Goal: Navigation & Orientation: Find specific page/section

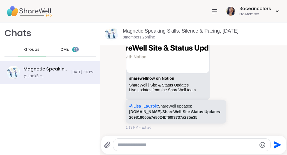
click at [57, 48] on div "DMs 1" at bounding box center [68, 49] width 27 height 13
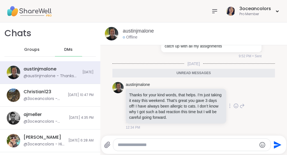
scroll to position [6013, 0]
click at [27, 50] on span "Groups" at bounding box center [31, 50] width 15 height 6
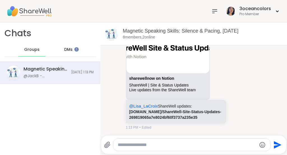
scroll to position [1331, 0]
click at [144, 109] on link "[DOMAIN_NAME]/ShareWell-Site-Status-Updates-269819065a7e8024bf60f3737a235e35" at bounding box center [175, 114] width 92 height 10
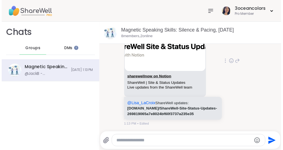
scroll to position [1308, 0]
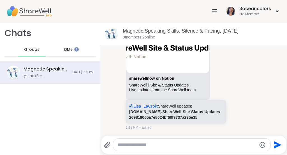
click at [211, 8] on icon at bounding box center [214, 11] width 7 height 7
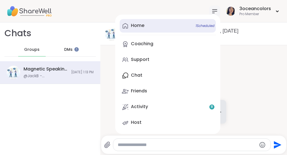
click at [142, 31] on link "Home 1 Scheduled" at bounding box center [168, 25] width 96 height 13
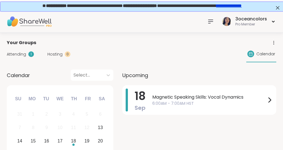
click at [15, 54] on span "Attending" at bounding box center [16, 55] width 19 height 6
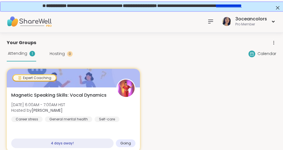
click at [60, 54] on span "Hosting" at bounding box center [57, 54] width 15 height 6
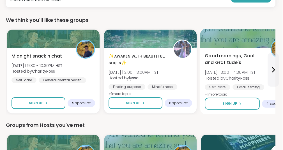
scroll to position [83, 1]
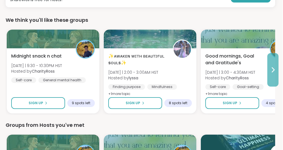
click at [271, 72] on icon at bounding box center [272, 70] width 7 height 7
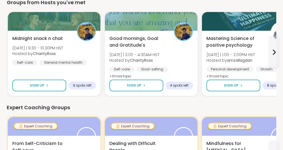
scroll to position [207, 0]
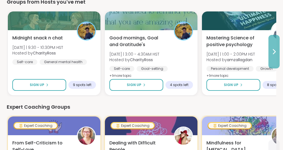
click at [273, 50] on icon at bounding box center [273, 51] width 7 height 7
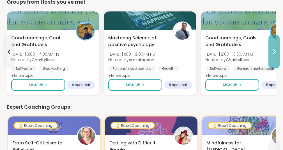
click at [273, 51] on icon at bounding box center [273, 51] width 7 height 7
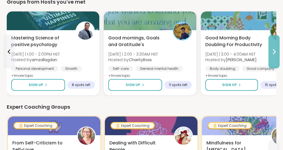
click at [274, 51] on icon at bounding box center [273, 51] width 7 height 7
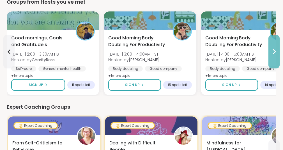
click at [274, 51] on icon at bounding box center [273, 51] width 7 height 7
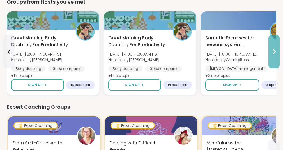
click at [274, 51] on icon at bounding box center [273, 51] width 7 height 7
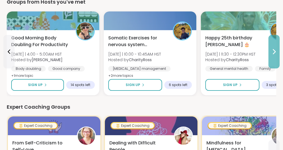
click at [274, 53] on icon at bounding box center [273, 51] width 7 height 7
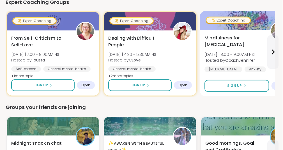
scroll to position [314, 1]
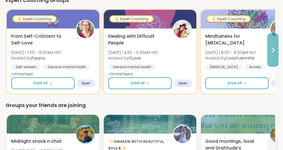
click at [272, 48] on icon at bounding box center [272, 50] width 7 height 7
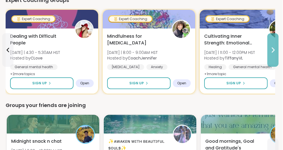
click at [271, 48] on icon at bounding box center [272, 50] width 7 height 7
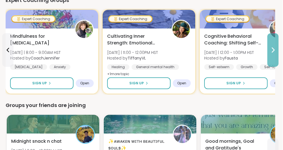
click at [271, 48] on icon at bounding box center [272, 50] width 7 height 7
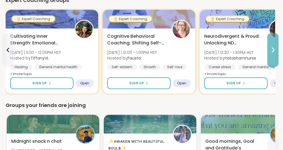
click at [271, 47] on icon at bounding box center [272, 50] width 7 height 7
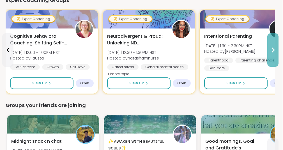
click at [271, 48] on icon at bounding box center [272, 50] width 7 height 7
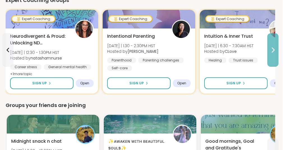
click at [270, 51] on icon at bounding box center [272, 50] width 7 height 7
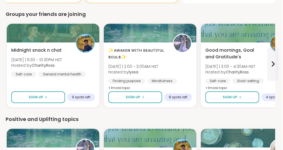
scroll to position [406, 1]
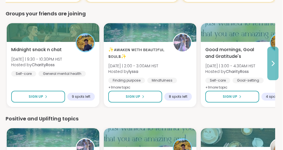
click at [272, 60] on icon at bounding box center [272, 63] width 7 height 7
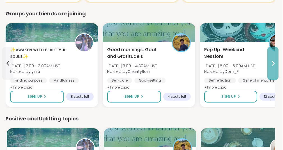
click at [272, 61] on icon at bounding box center [273, 63] width 2 height 4
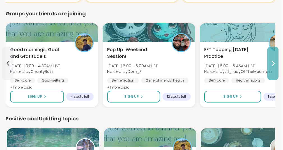
click at [274, 62] on icon at bounding box center [272, 63] width 7 height 7
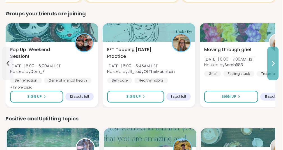
click at [274, 62] on icon at bounding box center [273, 63] width 2 height 4
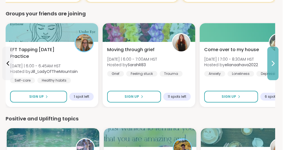
click at [273, 63] on icon at bounding box center [273, 63] width 2 height 4
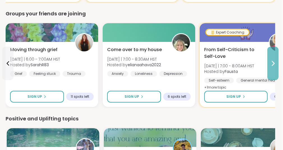
click at [273, 61] on icon at bounding box center [272, 63] width 7 height 7
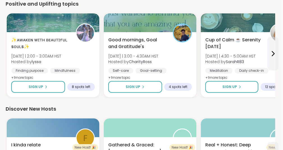
scroll to position [522, 1]
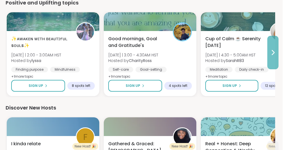
click at [271, 51] on icon at bounding box center [272, 52] width 7 height 7
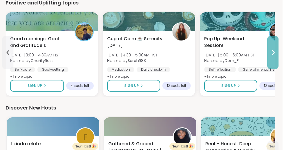
click at [271, 51] on icon at bounding box center [272, 52] width 7 height 7
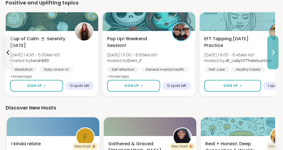
click at [271, 51] on icon at bounding box center [272, 52] width 7 height 7
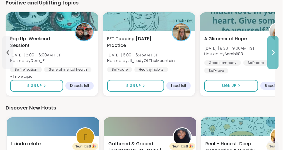
click at [270, 50] on icon at bounding box center [272, 52] width 7 height 7
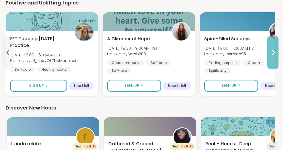
click at [273, 53] on icon at bounding box center [272, 52] width 7 height 7
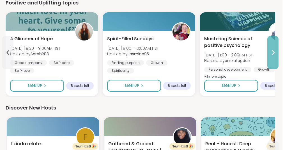
click at [273, 53] on icon at bounding box center [272, 52] width 7 height 7
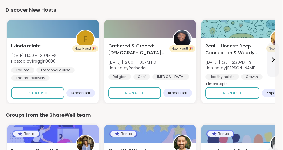
scroll to position [621, 1]
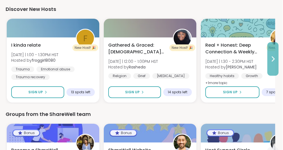
click at [271, 60] on icon at bounding box center [272, 59] width 7 height 7
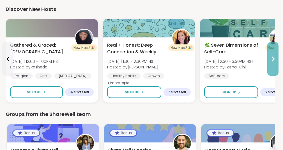
click at [272, 59] on icon at bounding box center [272, 59] width 7 height 7
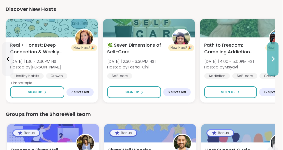
click at [273, 60] on icon at bounding box center [272, 59] width 7 height 7
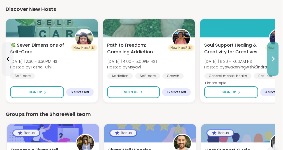
click at [270, 60] on icon at bounding box center [272, 59] width 7 height 7
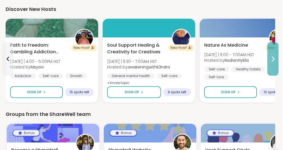
click at [271, 60] on icon at bounding box center [272, 59] width 7 height 7
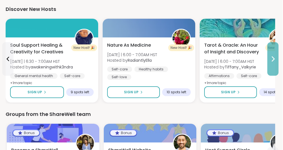
click at [272, 57] on icon at bounding box center [272, 59] width 7 height 7
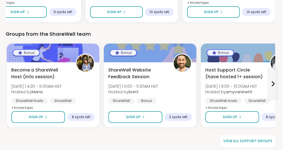
scroll to position [703, 1]
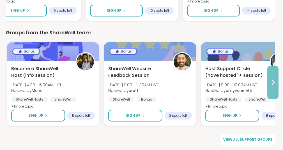
click at [273, 80] on icon at bounding box center [273, 82] width 2 height 4
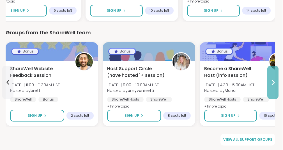
click at [273, 82] on icon at bounding box center [273, 82] width 2 height 4
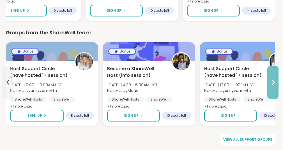
click at [272, 83] on icon at bounding box center [272, 82] width 7 height 7
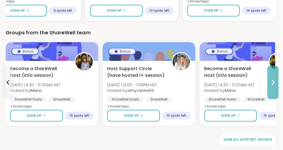
click at [272, 84] on icon at bounding box center [272, 82] width 7 height 7
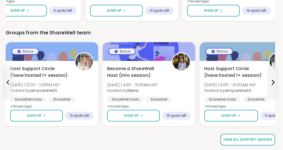
click at [255, 141] on span "View all support groups" at bounding box center [247, 140] width 49 height 5
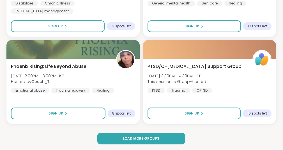
scroll to position [1688, 0]
